Goal: Information Seeking & Learning: Find specific fact

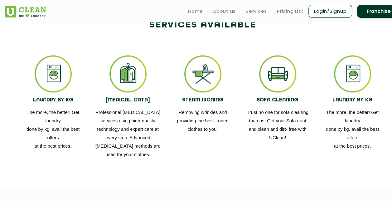
scroll to position [343, 0]
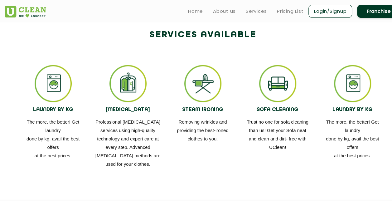
click at [351, 86] on img at bounding box center [352, 83] width 37 height 37
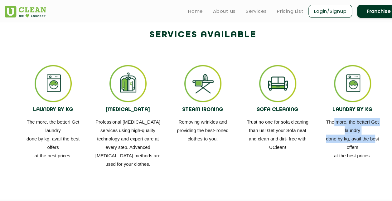
drag, startPoint x: 333, startPoint y: 124, endPoint x: 371, endPoint y: 140, distance: 41.8
click at [371, 140] on p "The more, the better! Get laundry done by kg, avail the best offers at the best…" at bounding box center [351, 138] width 65 height 42
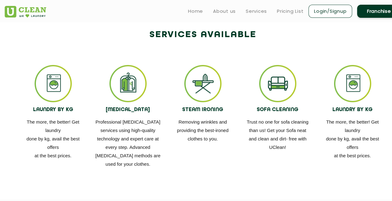
click at [202, 174] on div "LAUNDRY BY KG The more, the better! Get laundry done by kg, avail the best offe…" at bounding box center [202, 116] width 405 height 122
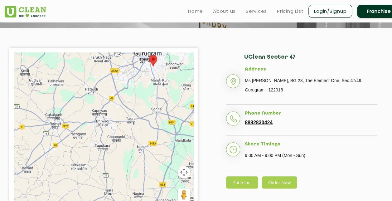
scroll to position [0, 0]
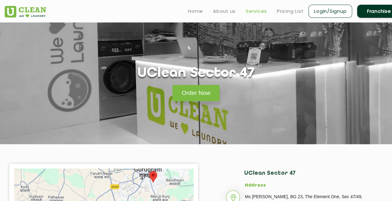
click at [260, 12] on link "Services" at bounding box center [255, 10] width 21 height 7
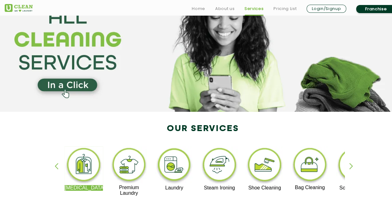
scroll to position [93, 0]
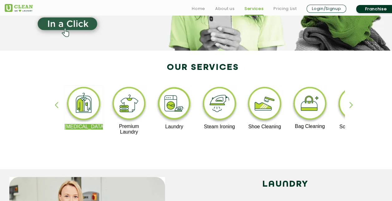
click at [350, 104] on div "button" at bounding box center [353, 110] width 9 height 17
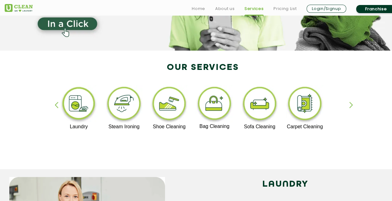
click at [350, 104] on div "button" at bounding box center [353, 110] width 9 height 17
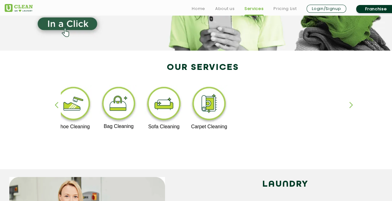
click at [53, 106] on div "[MEDICAL_DATA] Premium Laundry Laundry Steam Ironing Shoe Cleaning Bag Cleaning…" at bounding box center [202, 113] width 405 height 112
click at [56, 105] on div "button" at bounding box center [59, 110] width 9 height 17
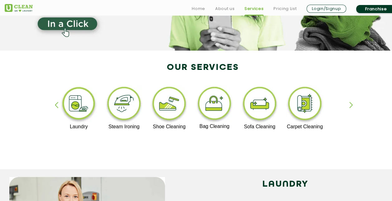
click at [130, 103] on img at bounding box center [124, 104] width 38 height 39
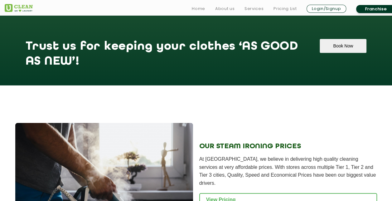
scroll to position [810, 0]
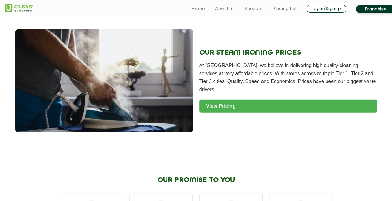
click at [224, 99] on link "View Pricing" at bounding box center [288, 105] width 178 height 13
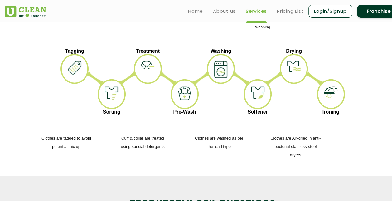
scroll to position [93, 0]
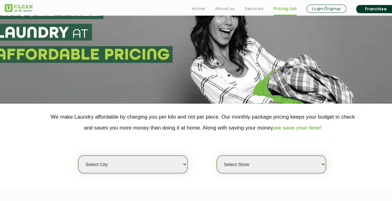
scroll to position [93, 0]
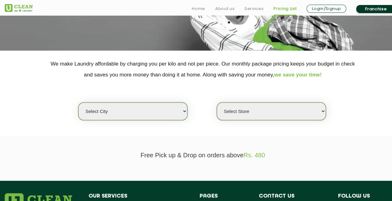
click at [181, 109] on select "Select city [GEOGRAPHIC_DATA] [GEOGRAPHIC_DATA] [GEOGRAPHIC_DATA] [GEOGRAPHIC_D…" at bounding box center [132, 111] width 109 height 18
select select "2"
click at [78, 102] on select "Select city [GEOGRAPHIC_DATA] [GEOGRAPHIC_DATA] [GEOGRAPHIC_DATA] [GEOGRAPHIC_D…" at bounding box center [132, 111] width 109 height 18
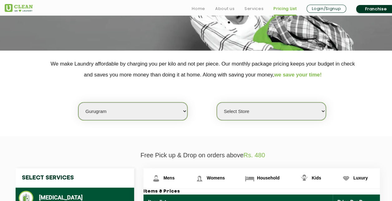
click at [321, 113] on select "Select Store [GEOGRAPHIC_DATA] Sector 66 [GEOGRAPHIC_DATA] Phase [GEOGRAPHIC_DA…" at bounding box center [270, 111] width 109 height 18
select select "177"
click at [216, 102] on select "Select Store [GEOGRAPHIC_DATA] Sector 66 [GEOGRAPHIC_DATA] Phase [GEOGRAPHIC_DA…" at bounding box center [270, 111] width 109 height 18
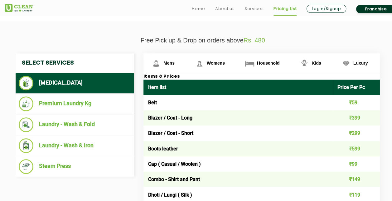
scroll to position [218, 0]
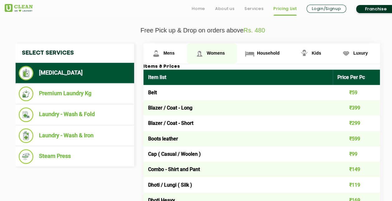
click at [212, 53] on span "Womens" at bounding box center [216, 52] width 18 height 5
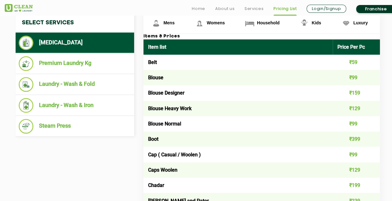
scroll to position [249, 0]
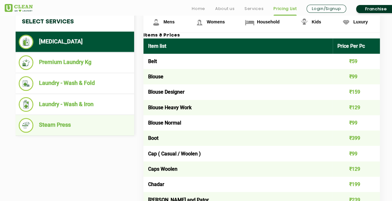
click at [77, 118] on li "Steam Press" at bounding box center [75, 125] width 112 height 15
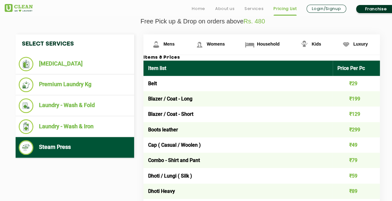
scroll to position [218, 0]
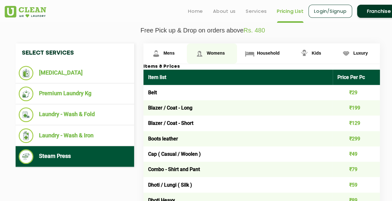
click at [207, 52] on span "Womens" at bounding box center [216, 52] width 18 height 5
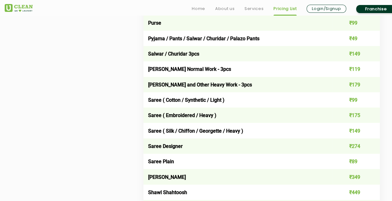
scroll to position [1869, 0]
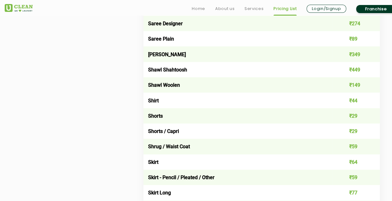
click at [344, 108] on td "₹44" at bounding box center [355, 100] width 47 height 15
click at [159, 108] on td "Shirt" at bounding box center [237, 100] width 189 height 15
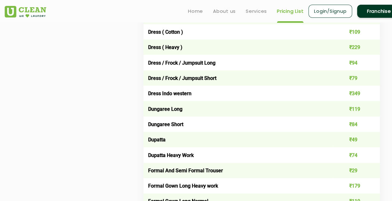
scroll to position [436, 0]
